Goal: Task Accomplishment & Management: Manage account settings

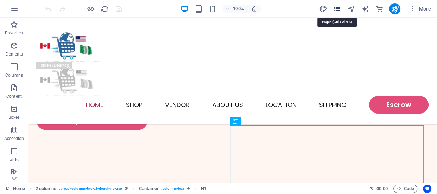
scroll to position [253, 0]
click at [336, 8] on icon "pages" at bounding box center [337, 9] width 8 height 8
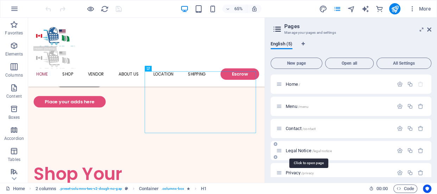
click at [299, 151] on span "Legal Notice /legal-notice" at bounding box center [309, 150] width 46 height 5
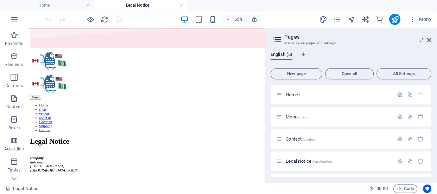
scroll to position [42, 0]
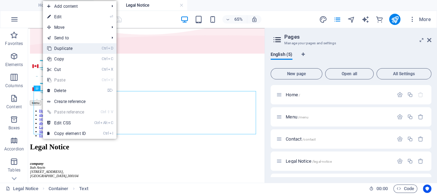
click at [58, 48] on link "Ctrl D Duplicate" at bounding box center [66, 48] width 47 height 11
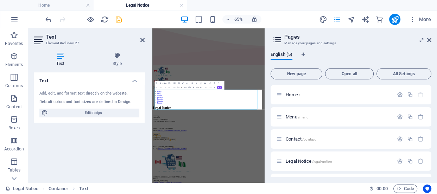
scroll to position [0, 0]
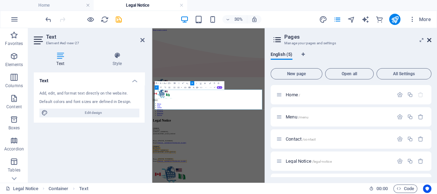
click at [429, 40] on icon at bounding box center [429, 40] width 4 height 6
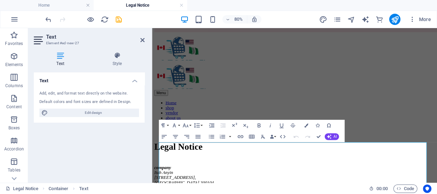
scroll to position [61, 0]
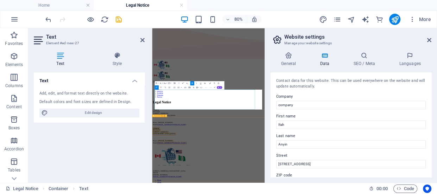
scroll to position [0, 0]
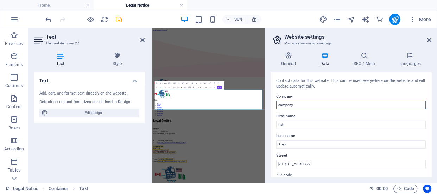
click at [292, 104] on input "company" at bounding box center [351, 105] width 150 height 8
drag, startPoint x: 292, startPoint y: 104, endPoint x: 272, endPoint y: 106, distance: 20.1
click at [272, 106] on div "Contact data for this website. This can be used everywhere on the website and w…" at bounding box center [351, 124] width 161 height 105
type input "[DOMAIN_NAME]"
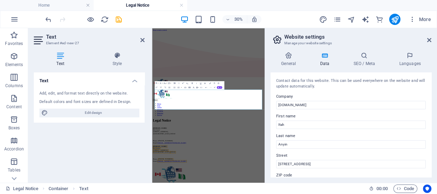
click at [430, 93] on div "Contact data for this website. This can be used everywhere on the website and w…" at bounding box center [351, 124] width 161 height 105
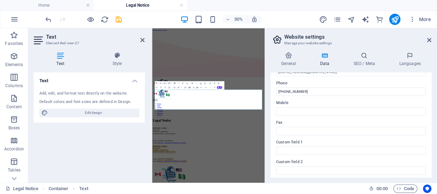
scroll to position [150, 0]
drag, startPoint x: 431, startPoint y: 135, endPoint x: 430, endPoint y: 140, distance: 4.7
click at [430, 140] on div "Contact data for this website. This can be used everywhere on the website and w…" at bounding box center [351, 124] width 161 height 105
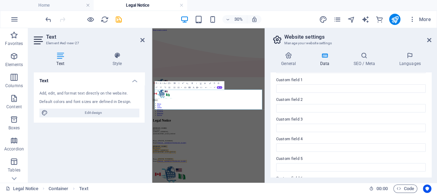
scroll to position [215, 0]
click at [359, 64] on h4 "SEO / Meta" at bounding box center [366, 59] width 46 height 15
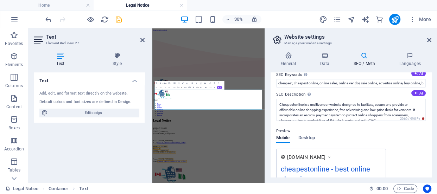
scroll to position [38, 0]
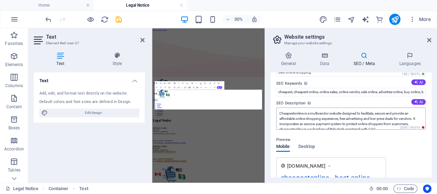
drag, startPoint x: 424, startPoint y: 116, endPoint x: 424, endPoint y: 123, distance: 7.0
click at [424, 123] on div "SEO Title The title of your website - make it something that stands out in sear…" at bounding box center [351, 124] width 161 height 105
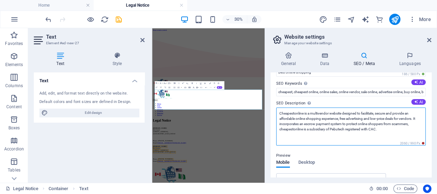
click at [380, 127] on textarea "Cheapestonline is a multivendor website designed to facilitate, secure and prov…" at bounding box center [351, 127] width 150 height 38
drag, startPoint x: 380, startPoint y: 127, endPoint x: 276, endPoint y: 126, distance: 103.5
click at [276, 126] on textarea "Cheapestonline is a multivendor website designed to facilitate, secure and prov…" at bounding box center [351, 127] width 150 height 38
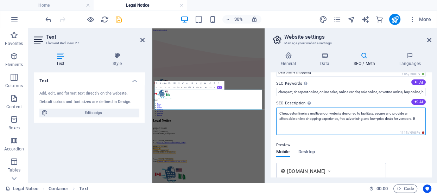
click at [327, 124] on textarea "Cheapestonline is a multivendor website designed to facilitate, secure and prov…" at bounding box center [351, 121] width 150 height 27
click at [335, 113] on textarea "Cheapestonline is a multivendor website designed to facilitate, secure and prov…" at bounding box center [351, 121] width 150 height 27
paste textarea "incorporates an escrow payment system to protect online shoppers from scammers,…"
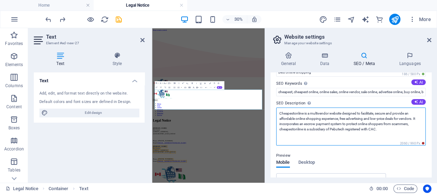
drag, startPoint x: 384, startPoint y: 129, endPoint x: 278, endPoint y: 130, distance: 105.9
click at [278, 130] on textarea "Cheapestonline is a multivendor website designed to facilitate, secure and prov…" at bounding box center [351, 127] width 150 height 38
drag, startPoint x: 278, startPoint y: 124, endPoint x: 379, endPoint y: 130, distance: 101.5
click at [379, 130] on textarea "Cheapestonline is a multivendor website designed to facilitate, secure and prov…" at bounding box center [351, 127] width 150 height 38
drag, startPoint x: 278, startPoint y: 119, endPoint x: 391, endPoint y: 129, distance: 113.1
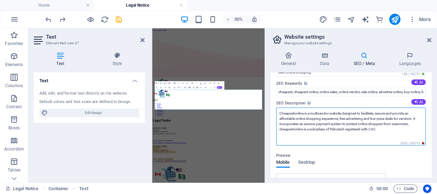
click at [391, 129] on textarea "Cheapestonline is a multivendor website designed to facilitate, secure and prov…" at bounding box center [351, 127] width 150 height 38
drag, startPoint x: 365, startPoint y: 118, endPoint x: 386, endPoint y: 131, distance: 24.2
click at [386, 131] on textarea "Cheapestonline is a multivendor website designed to facilitate, secure and prov…" at bounding box center [351, 127] width 150 height 38
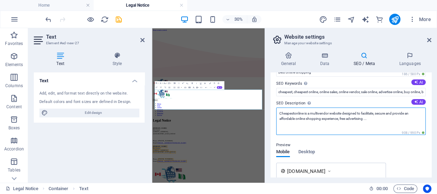
type textarea "Cheapestonline is a multivendor website designed to facilitate, secure and prov…"
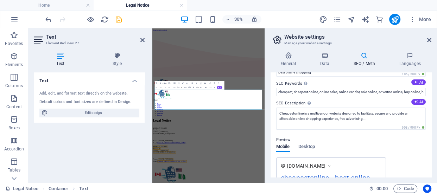
click at [430, 97] on div "SEO Title The title of your website - make it something that stands out in sear…" at bounding box center [351, 124] width 161 height 105
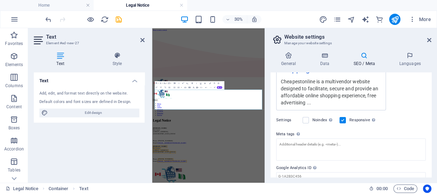
scroll to position [160, 0]
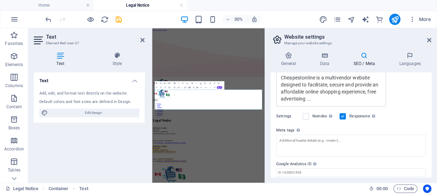
drag, startPoint x: 432, startPoint y: 141, endPoint x: 435, endPoint y: 139, distance: 3.7
click at [435, 139] on div "General Data SEO / Meta Languages Website name Individual Logo Drag files here,…" at bounding box center [351, 114] width 172 height 137
click at [120, 21] on icon "save" at bounding box center [119, 19] width 8 height 8
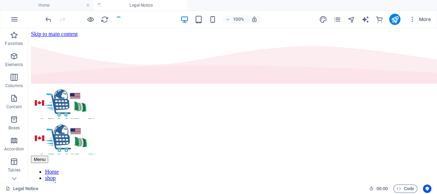
scroll to position [144, 0]
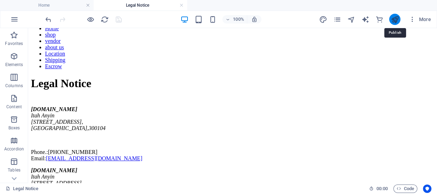
click at [395, 21] on icon "publish" at bounding box center [395, 19] width 8 height 8
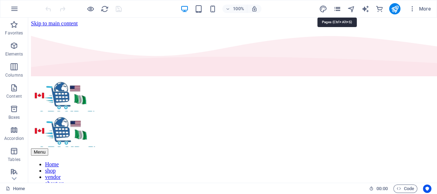
click at [337, 8] on icon "pages" at bounding box center [337, 9] width 8 height 8
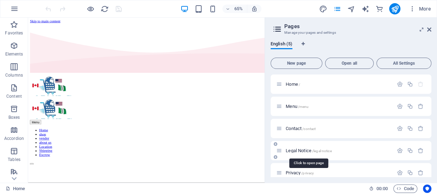
click at [296, 151] on span "Legal Notice /legal-notice" at bounding box center [309, 150] width 46 height 5
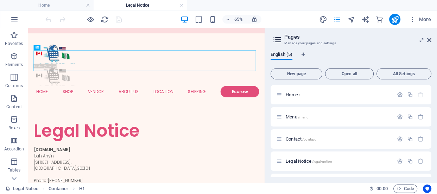
scroll to position [64, 0]
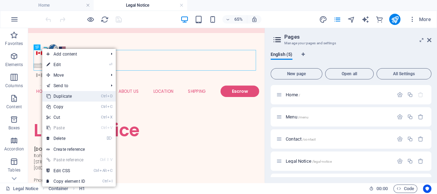
click at [57, 97] on link "Ctrl D Duplicate" at bounding box center [65, 96] width 47 height 11
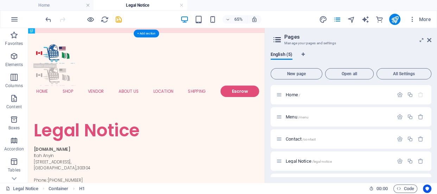
drag, startPoint x: 64, startPoint y: 97, endPoint x: 42, endPoint y: 179, distance: 85.7
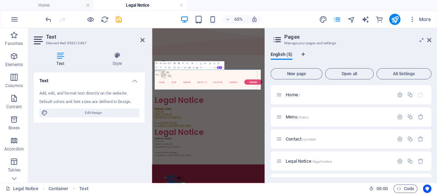
scroll to position [0, 0]
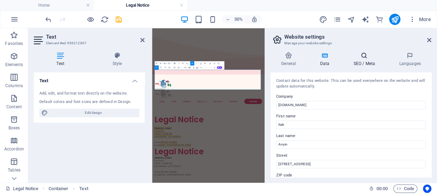
click at [357, 65] on h4 "SEO / Meta" at bounding box center [366, 59] width 46 height 15
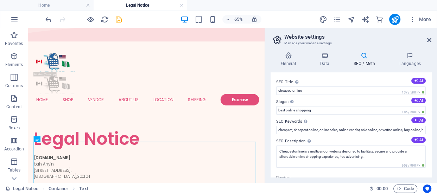
scroll to position [62, 0]
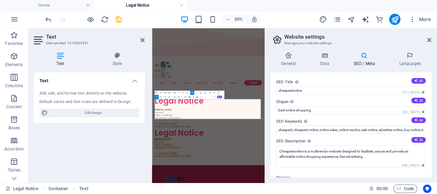
scroll to position [0, 0]
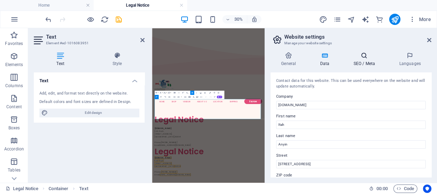
click at [364, 63] on h4 "SEO / Meta" at bounding box center [366, 59] width 46 height 15
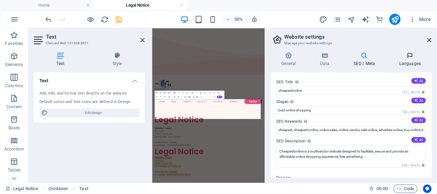
click at [404, 64] on h4 "Languages" at bounding box center [409, 59] width 43 height 15
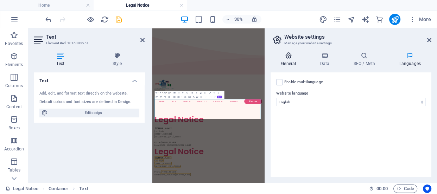
click at [289, 62] on h4 "General" at bounding box center [290, 59] width 39 height 15
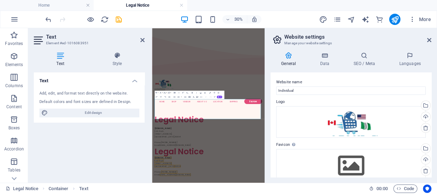
drag, startPoint x: 431, startPoint y: 81, endPoint x: 433, endPoint y: 99, distance: 17.7
click at [433, 99] on div "General Data SEO / Meta Languages Website name Individual Logo Drag files here,…" at bounding box center [351, 114] width 172 height 137
drag, startPoint x: 429, startPoint y: 95, endPoint x: 429, endPoint y: 124, distance: 28.9
click at [430, 126] on div "Website name Individual Logo Drag files here, click to choose files or select f…" at bounding box center [351, 124] width 161 height 105
click at [348, 161] on div "Drag files here, click to choose files or select files from Files or our free s…" at bounding box center [351, 165] width 150 height 33
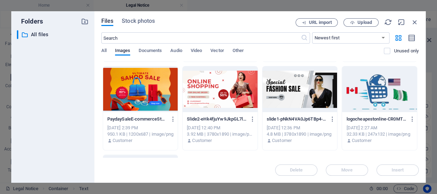
scroll to position [430, 0]
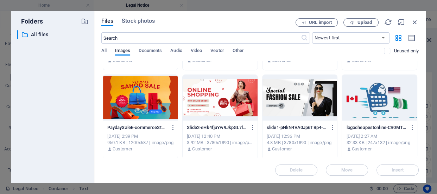
click at [380, 111] on div at bounding box center [379, 98] width 75 height 46
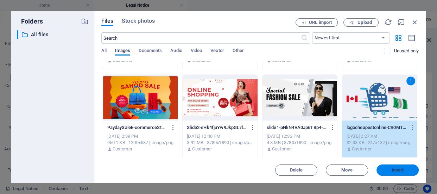
click at [392, 168] on span "Insert" at bounding box center [398, 170] width 12 height 4
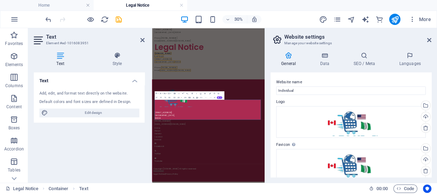
scroll to position [0, 0]
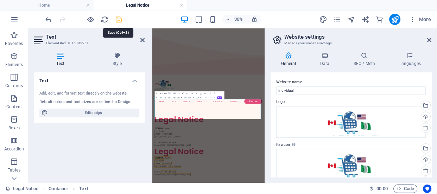
click at [118, 21] on icon "save" at bounding box center [119, 19] width 8 height 8
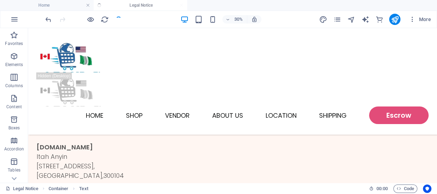
scroll to position [175, 0]
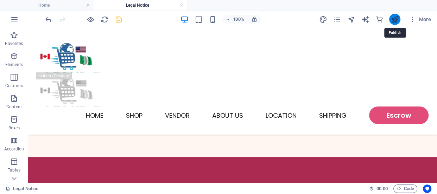
click at [392, 23] on icon "publish" at bounding box center [395, 19] width 8 height 8
